Goal: Task Accomplishment & Management: Complete application form

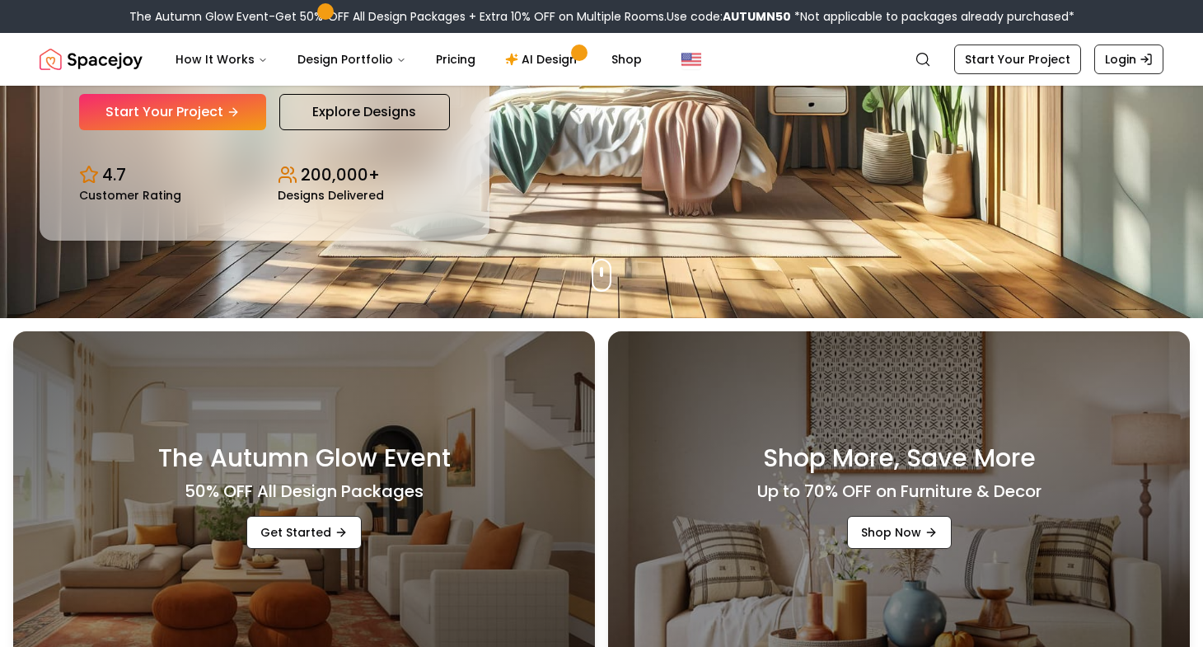
scroll to position [199, 0]
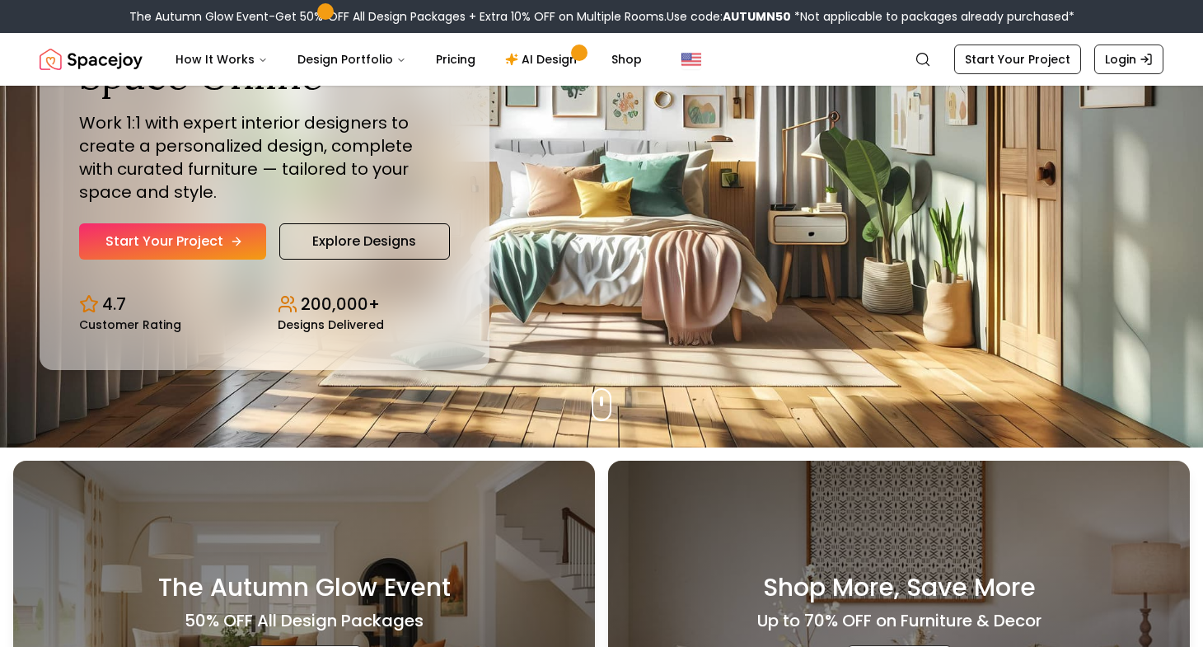
click at [188, 234] on link "Start Your Project" at bounding box center [172, 241] width 187 height 36
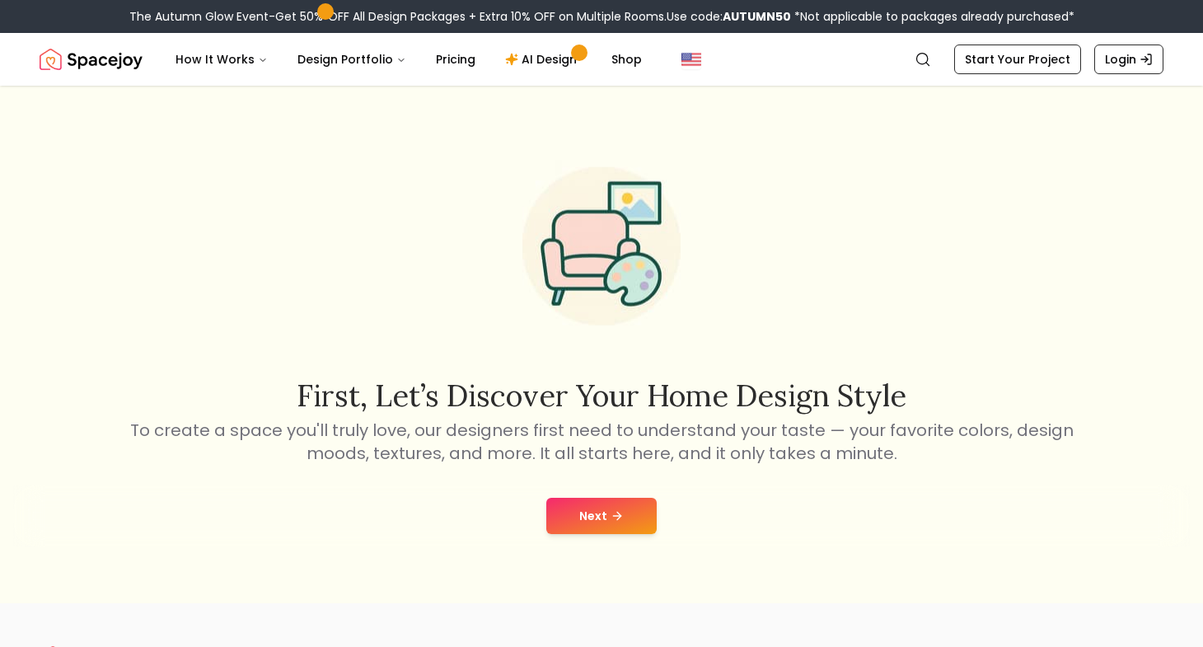
click at [587, 517] on button "Next" at bounding box center [601, 516] width 110 height 36
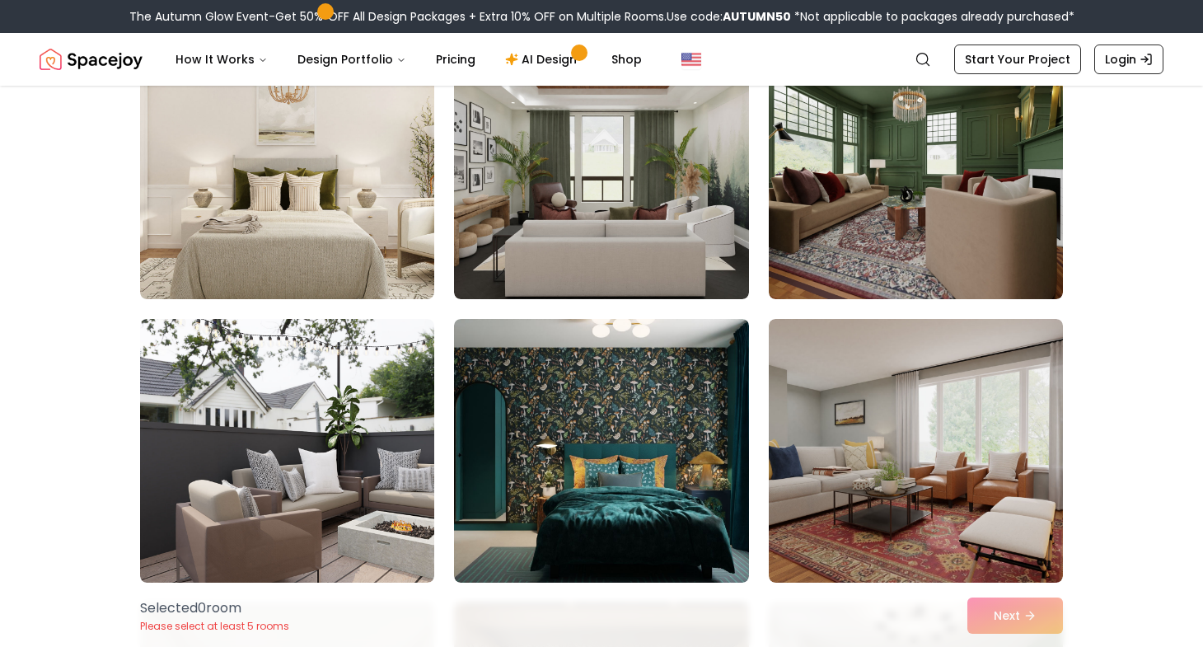
scroll to position [756, 0]
